Goal: Transaction & Acquisition: Purchase product/service

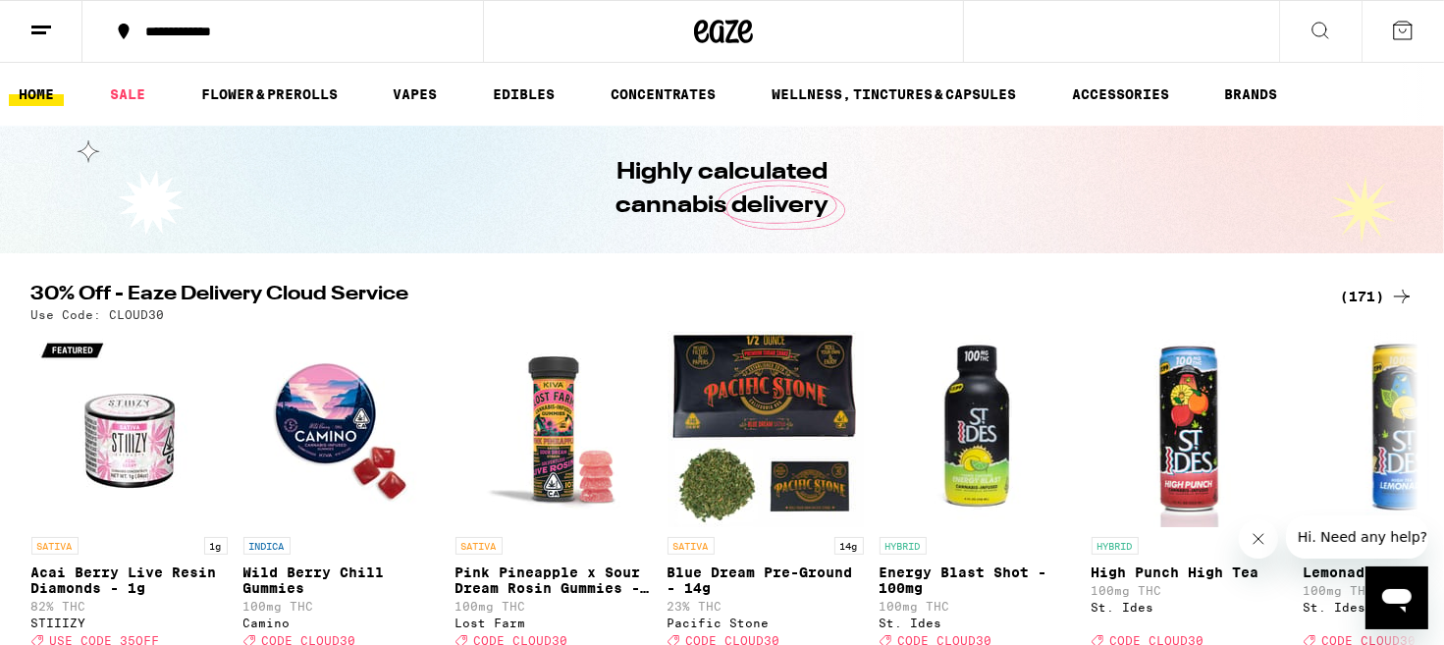
click at [1412, 293] on icon at bounding box center [1402, 297] width 24 height 24
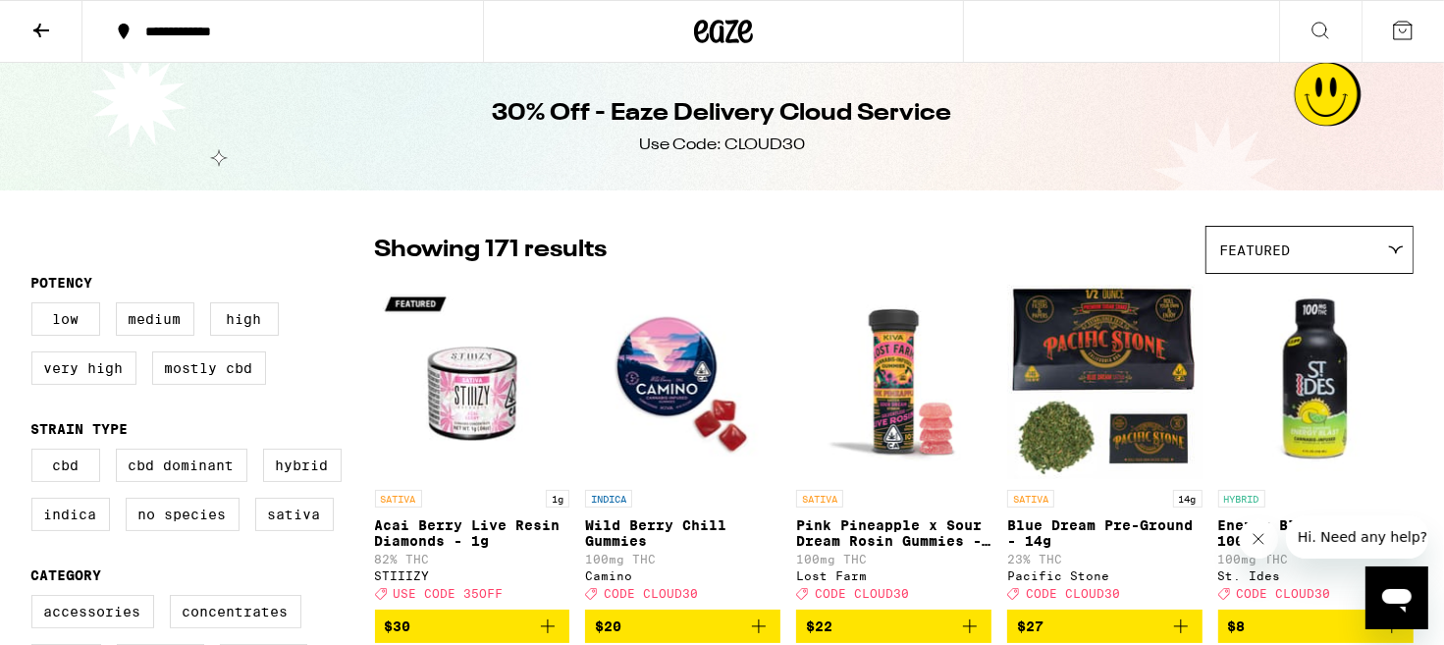
scroll to position [237, 0]
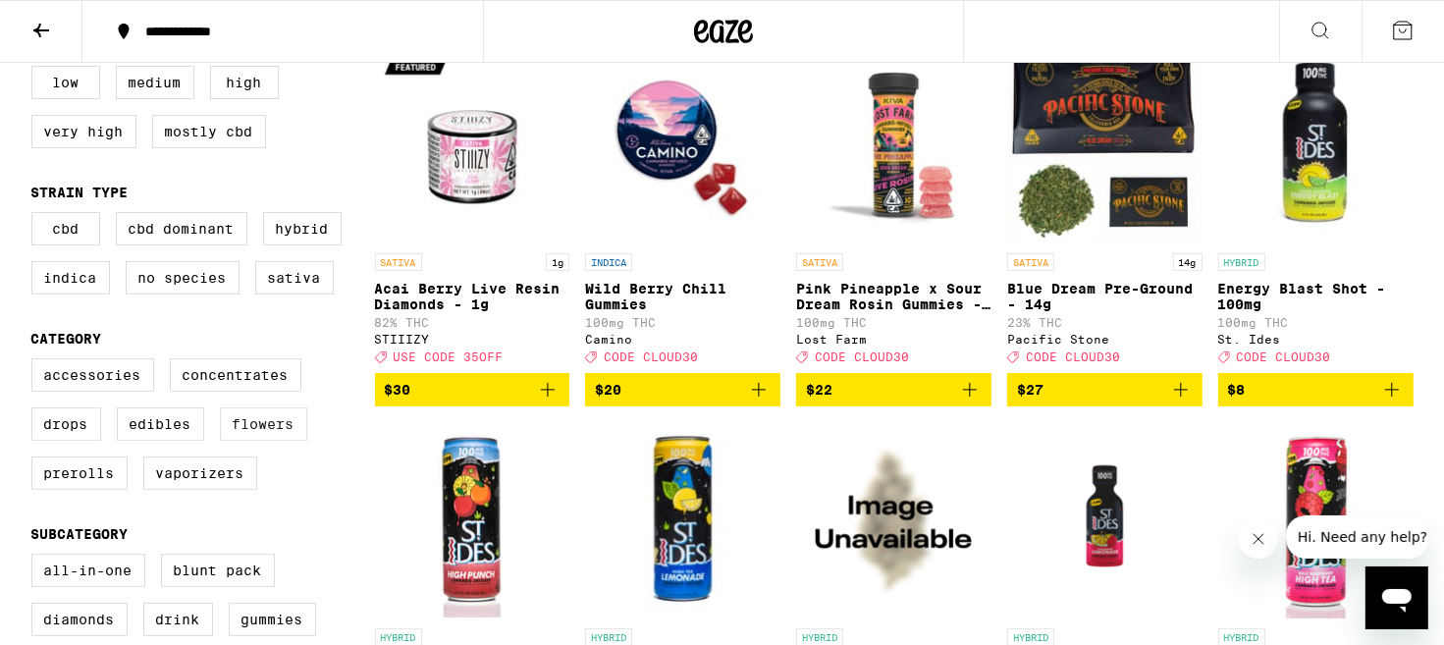
click at [270, 441] on label "Flowers" at bounding box center [263, 423] width 87 height 33
click at [36, 362] on input "Flowers" at bounding box center [35, 361] width 1 height 1
checkbox input "true"
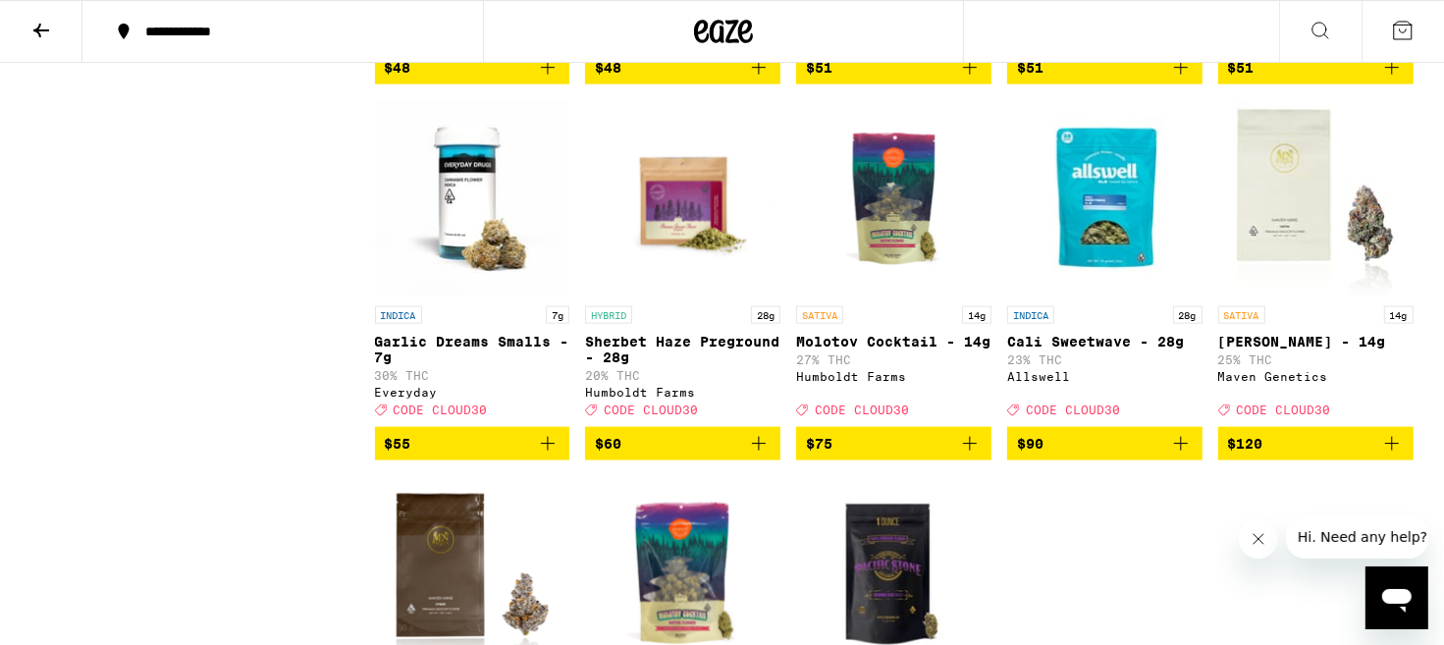
scroll to position [2389, 0]
